Goal: Information Seeking & Learning: Learn about a topic

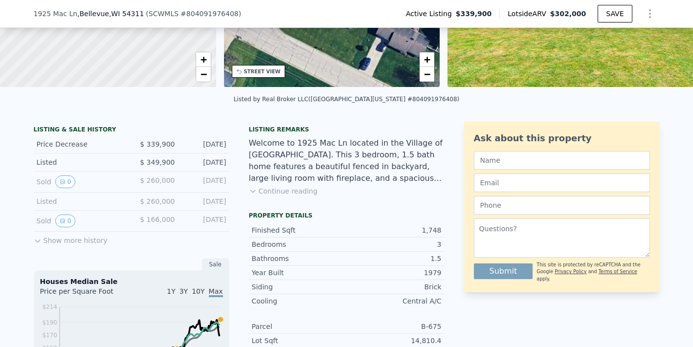
scroll to position [141, 0]
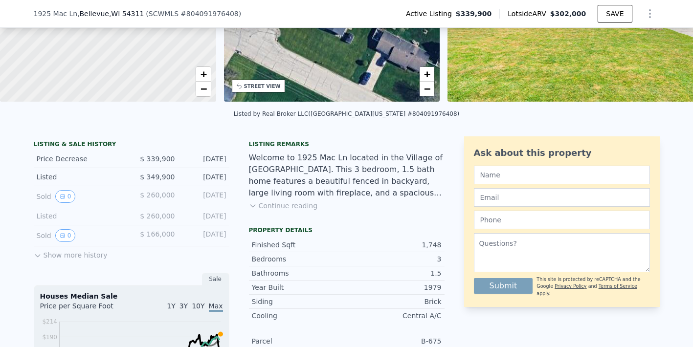
click at [79, 197] on div "Sold 0" at bounding box center [80, 196] width 87 height 13
click at [68, 196] on button "0" at bounding box center [65, 196] width 21 height 13
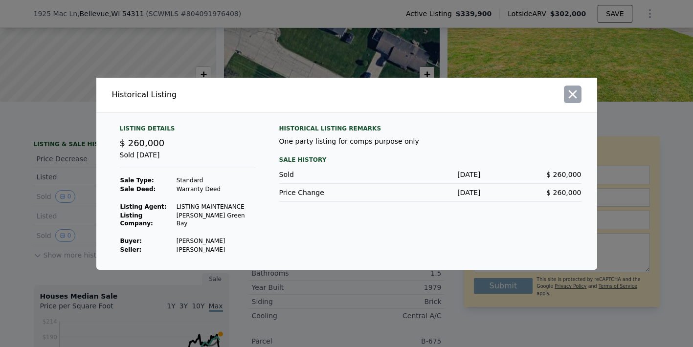
click at [573, 98] on icon "button" at bounding box center [572, 94] width 8 height 8
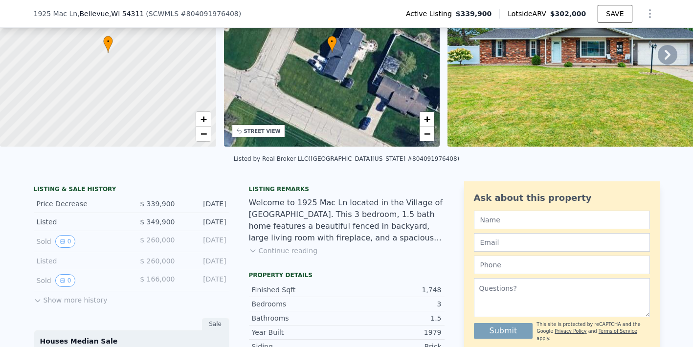
scroll to position [109, 0]
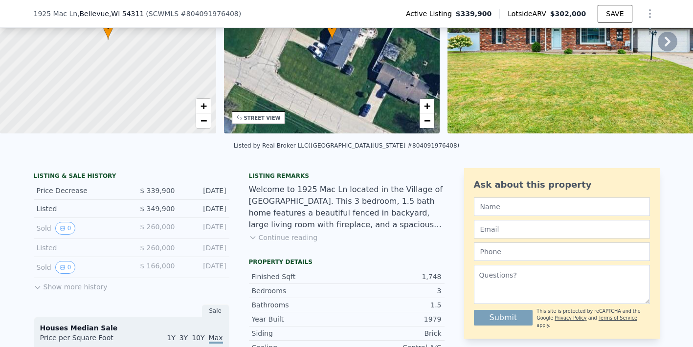
click at [49, 246] on div "Listed" at bounding box center [80, 248] width 87 height 10
click at [164, 245] on span "$ 260,000" at bounding box center [157, 248] width 35 height 8
click at [68, 287] on button "Show more history" at bounding box center [71, 285] width 74 height 14
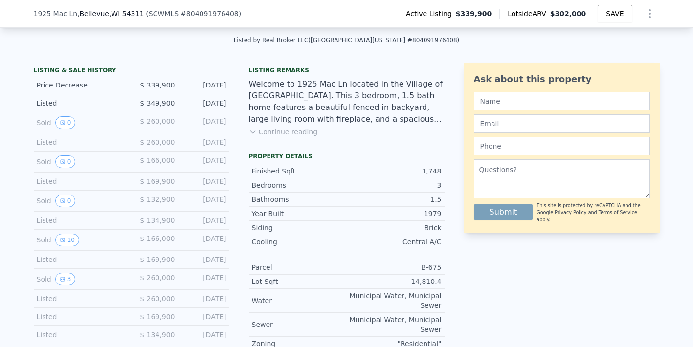
scroll to position [219, 0]
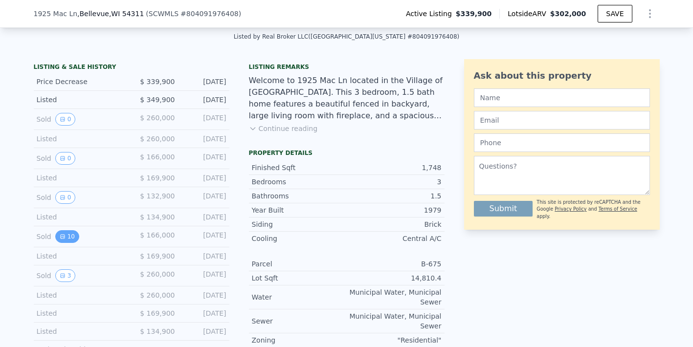
click at [69, 239] on button "10" at bounding box center [67, 236] width 24 height 13
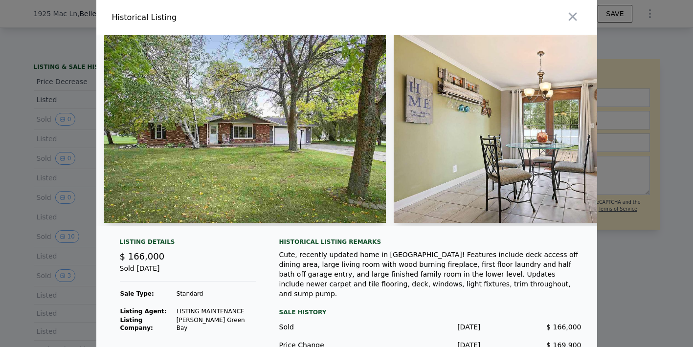
scroll to position [12, 0]
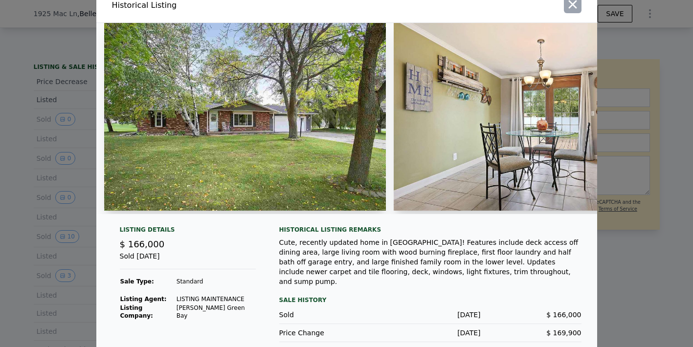
click at [572, 8] on icon "button" at bounding box center [573, 5] width 14 height 14
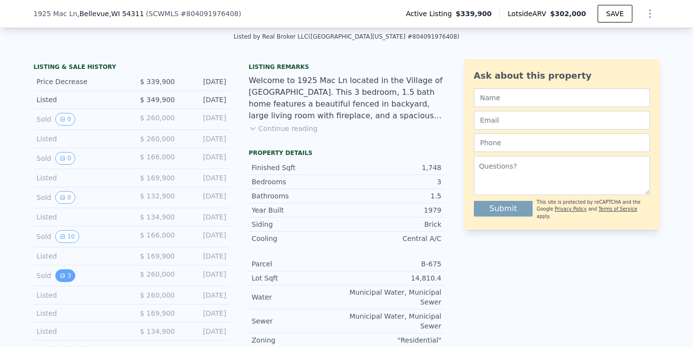
click at [65, 279] on button "3" at bounding box center [65, 275] width 21 height 13
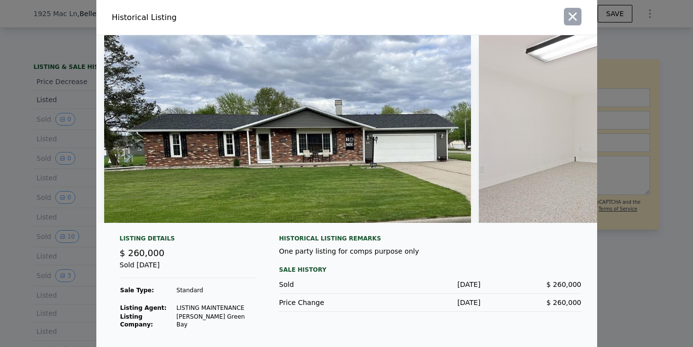
click at [575, 18] on icon "button" at bounding box center [573, 17] width 14 height 14
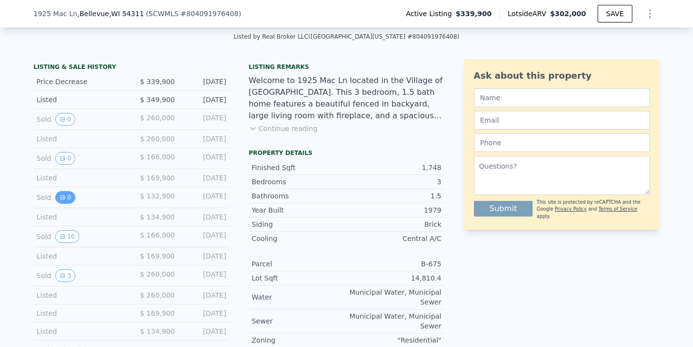
click at [66, 199] on button "0" at bounding box center [65, 197] width 21 height 13
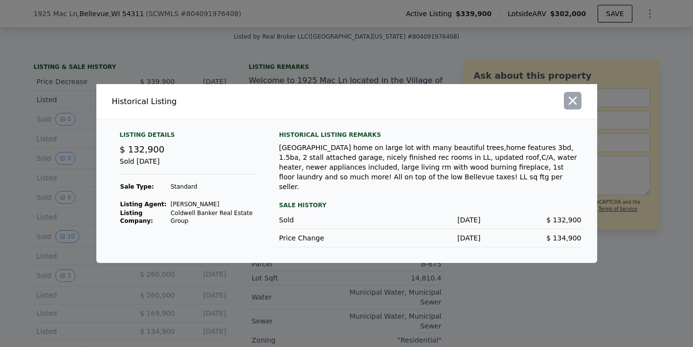
click at [570, 105] on icon "button" at bounding box center [573, 101] width 14 height 14
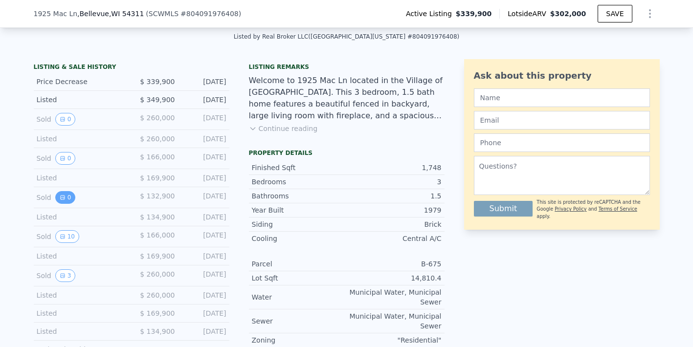
click at [67, 197] on button "0" at bounding box center [65, 197] width 21 height 13
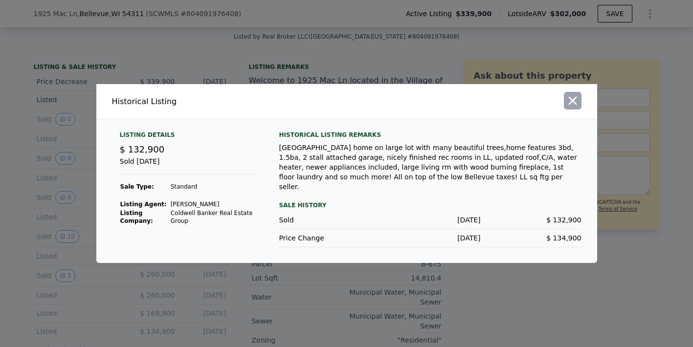
click at [572, 108] on icon "button" at bounding box center [573, 101] width 14 height 14
